Goal: Information Seeking & Learning: Learn about a topic

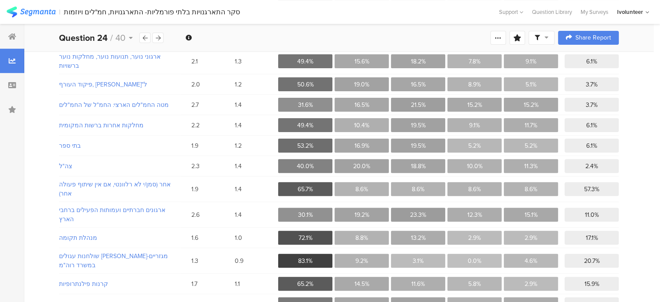
scroll to position [269, 0]
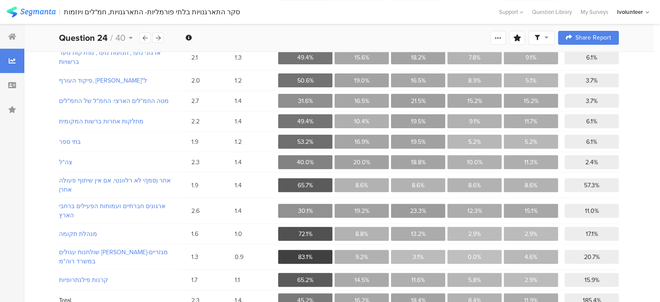
drag, startPoint x: 418, startPoint y: 170, endPoint x: 274, endPoint y: 238, distance: 158.9
click at [274, 252] on span "0.9" at bounding box center [256, 256] width 43 height 9
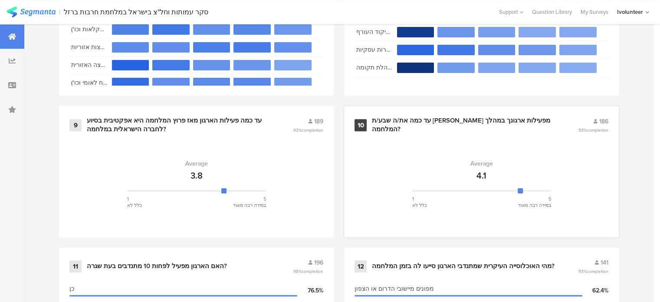
scroll to position [781, 0]
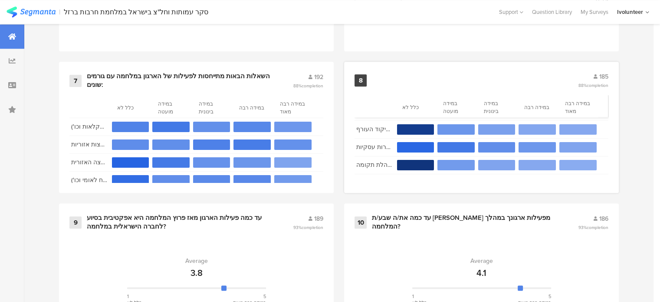
click at [363, 74] on div "8" at bounding box center [360, 80] width 12 height 12
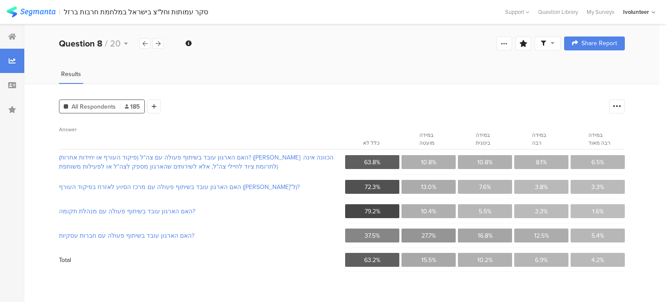
click at [134, 13] on div "סקר עמותות וחל"צ בישראל במלחמת חרבות ברזל" at bounding box center [136, 12] width 144 height 8
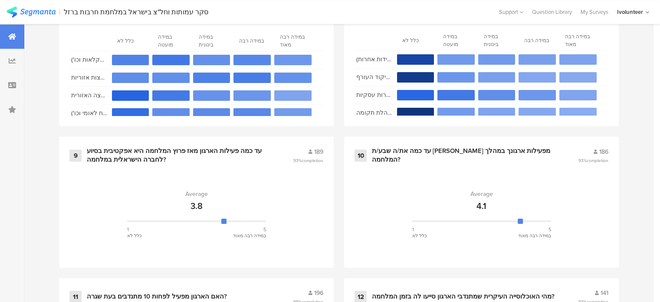
scroll to position [781, 0]
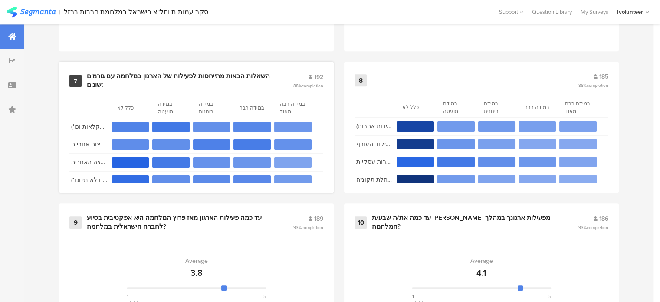
click at [193, 69] on div "7 השאלות הבאות מתייחסות לפעילות של הארגון במלחמה עם גורמים שונים: 192 88% compl…" at bounding box center [196, 127] width 275 height 131
click at [80, 79] on div "7" at bounding box center [75, 81] width 12 height 12
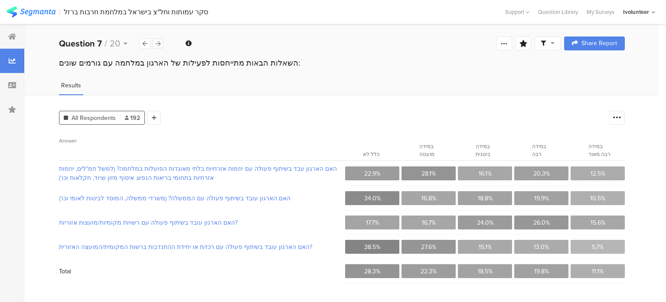
click at [157, 44] on icon at bounding box center [158, 44] width 5 height 6
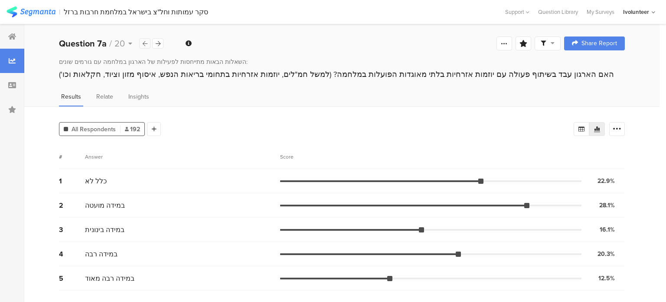
click at [145, 41] on icon at bounding box center [145, 44] width 5 height 6
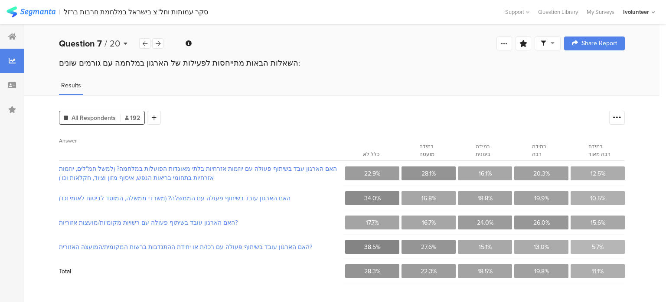
click at [128, 42] on div "Question 7 / 20" at bounding box center [99, 43] width 80 height 13
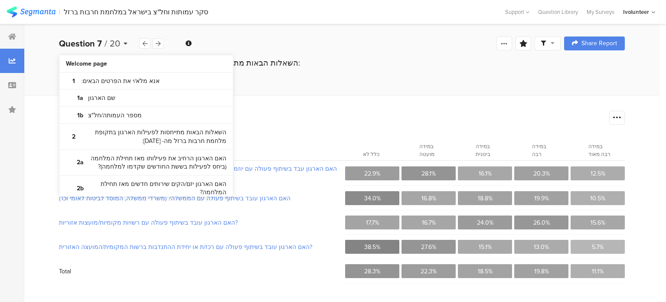
click at [128, 42] on div "Question 7 / 20" at bounding box center [99, 43] width 80 height 13
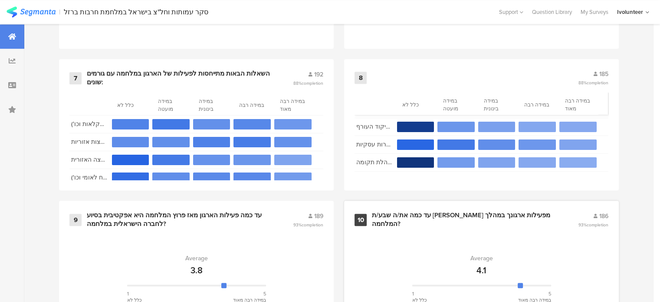
scroll to position [781, 0]
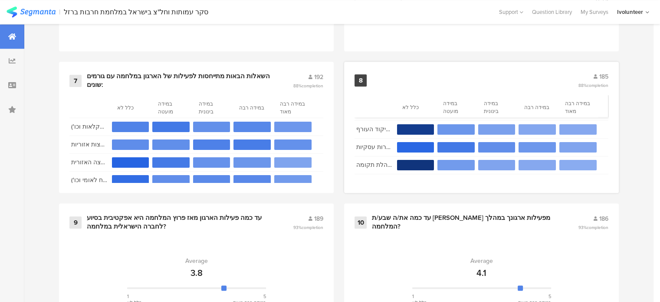
click at [367, 74] on div "8" at bounding box center [360, 80] width 12 height 12
